Goal: Task Accomplishment & Management: Manage account settings

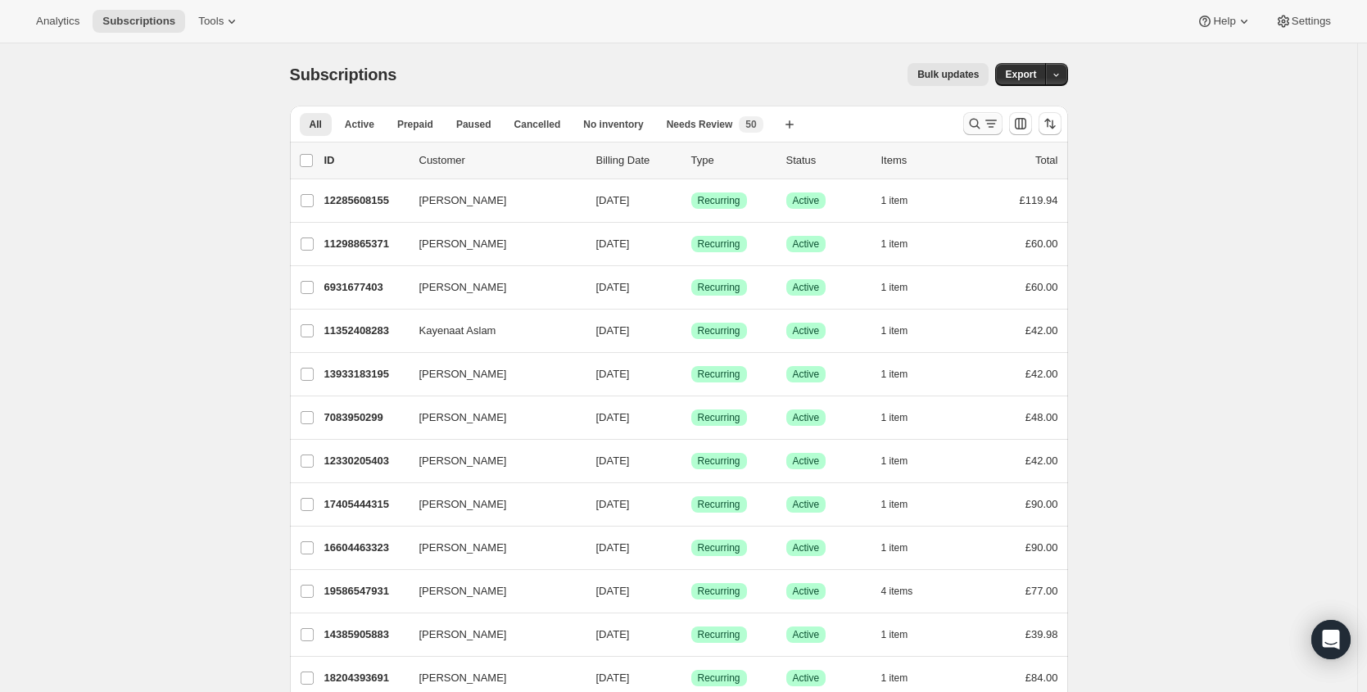
click at [977, 123] on icon "Search and filter results" at bounding box center [974, 123] width 16 height 16
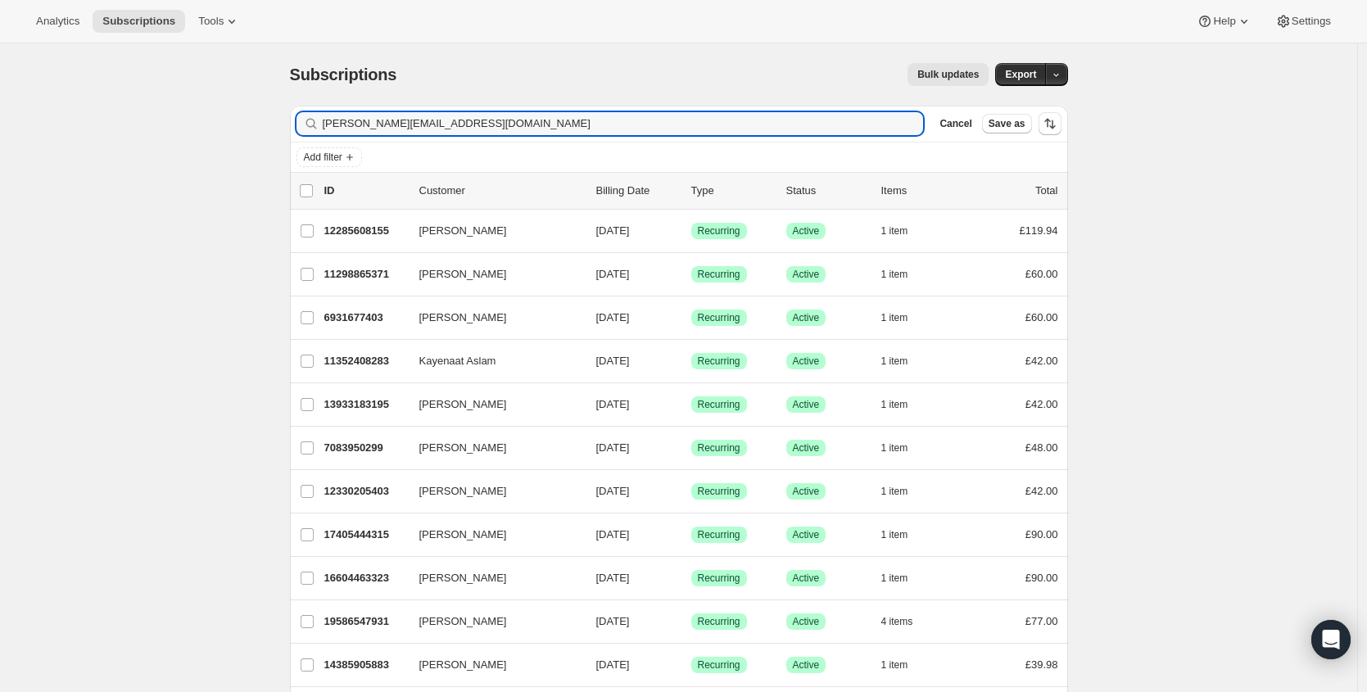
type input "[PERSON_NAME][EMAIL_ADDRESS][DOMAIN_NAME]"
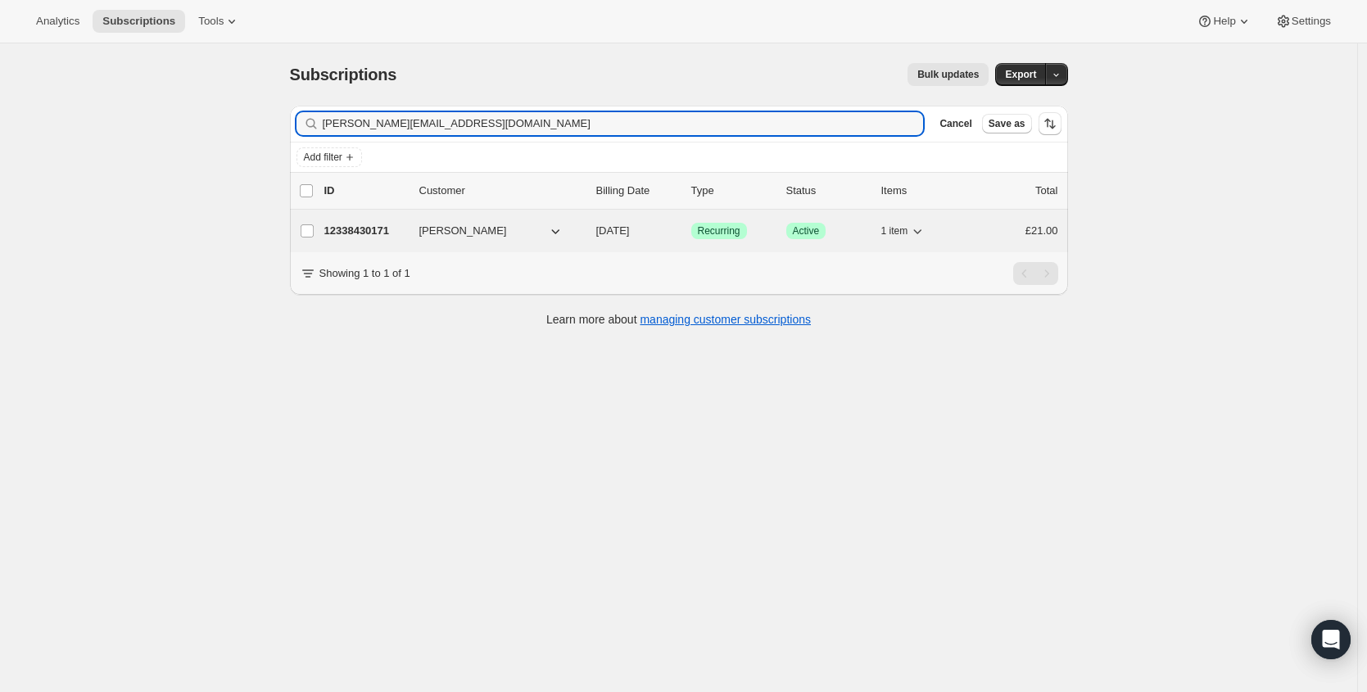
click at [384, 223] on p "12338430171" at bounding box center [365, 231] width 82 height 16
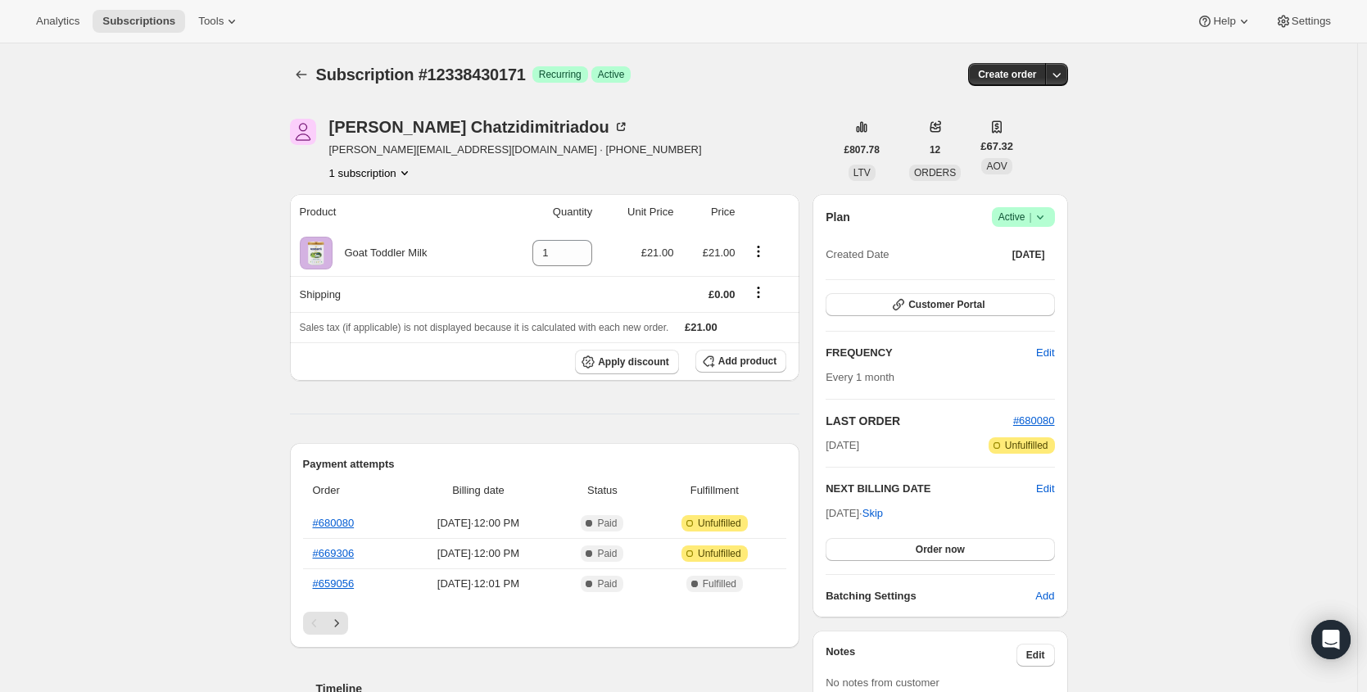
click at [1028, 207] on span "Success Active |" at bounding box center [1023, 217] width 63 height 20
click at [1021, 274] on span "Cancel subscription" at bounding box center [1022, 277] width 93 height 12
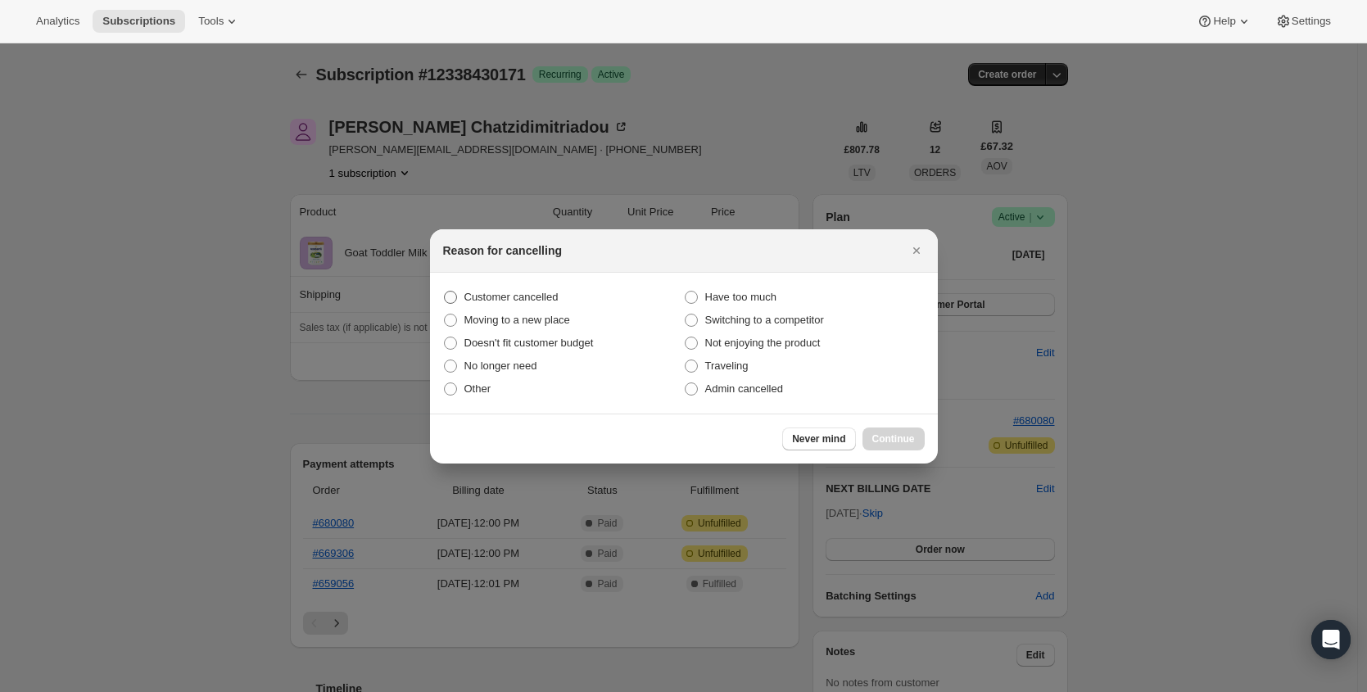
click at [504, 289] on span "Customer cancelled" at bounding box center [511, 297] width 94 height 16
click at [445, 291] on input "Customer cancelled" at bounding box center [444, 291] width 1 height 1
radio input "true"
click at [865, 427] on div "Never mind Continue" at bounding box center [853, 438] width 142 height 23
click at [897, 436] on span "Continue" at bounding box center [893, 438] width 43 height 13
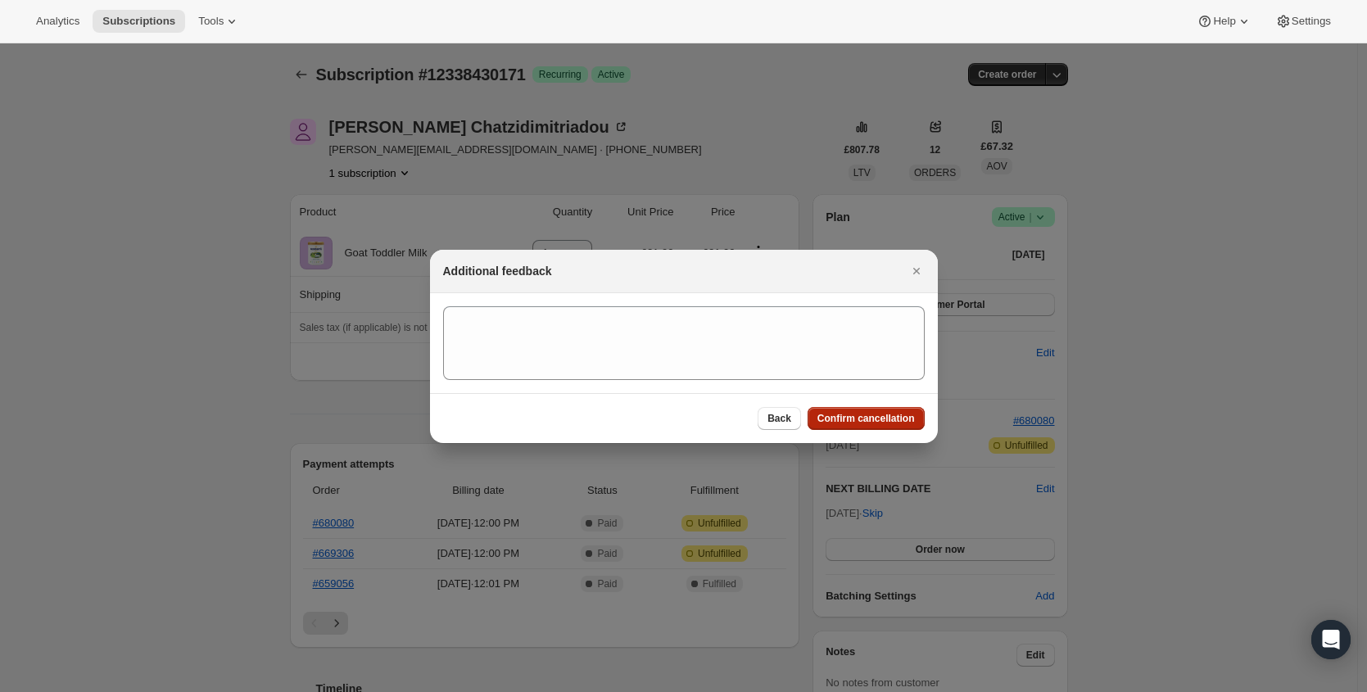
click at [893, 423] on span "Confirm cancellation" at bounding box center [865, 418] width 97 height 13
